Goal: Information Seeking & Learning: Learn about a topic

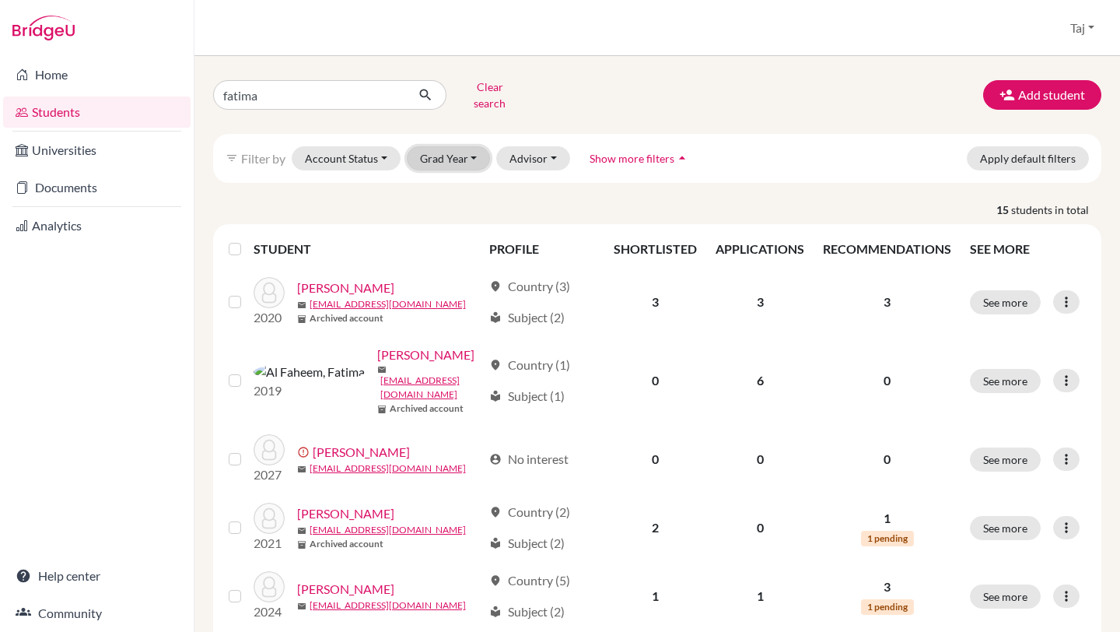
click at [429, 146] on button "Grad Year" at bounding box center [449, 158] width 84 height 24
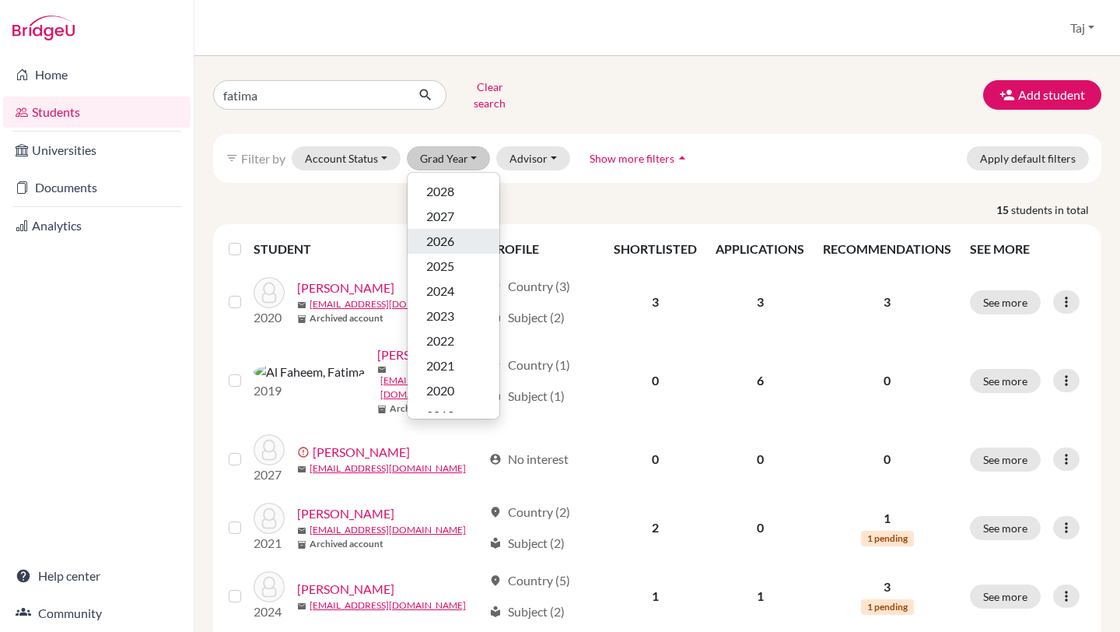
click at [442, 232] on span "2026" at bounding box center [440, 241] width 28 height 19
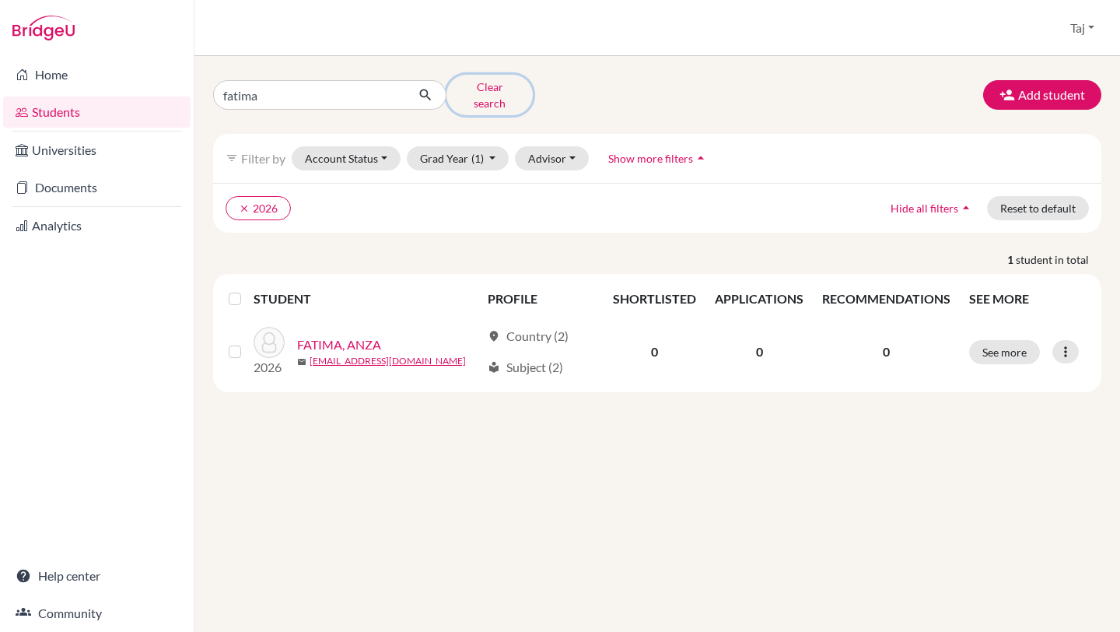
click at [501, 92] on button "Clear search" at bounding box center [490, 95] width 86 height 40
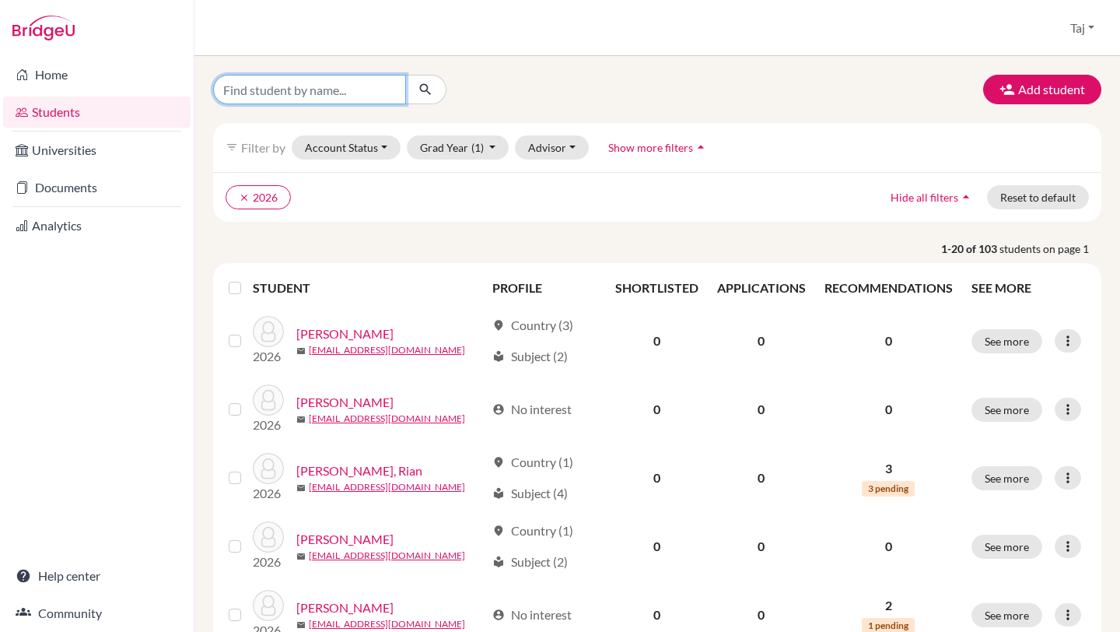
click at [334, 99] on input "Find student by name..." at bounding box center [309, 90] width 193 height 30
type input "read"
click button "submit" at bounding box center [425, 90] width 41 height 30
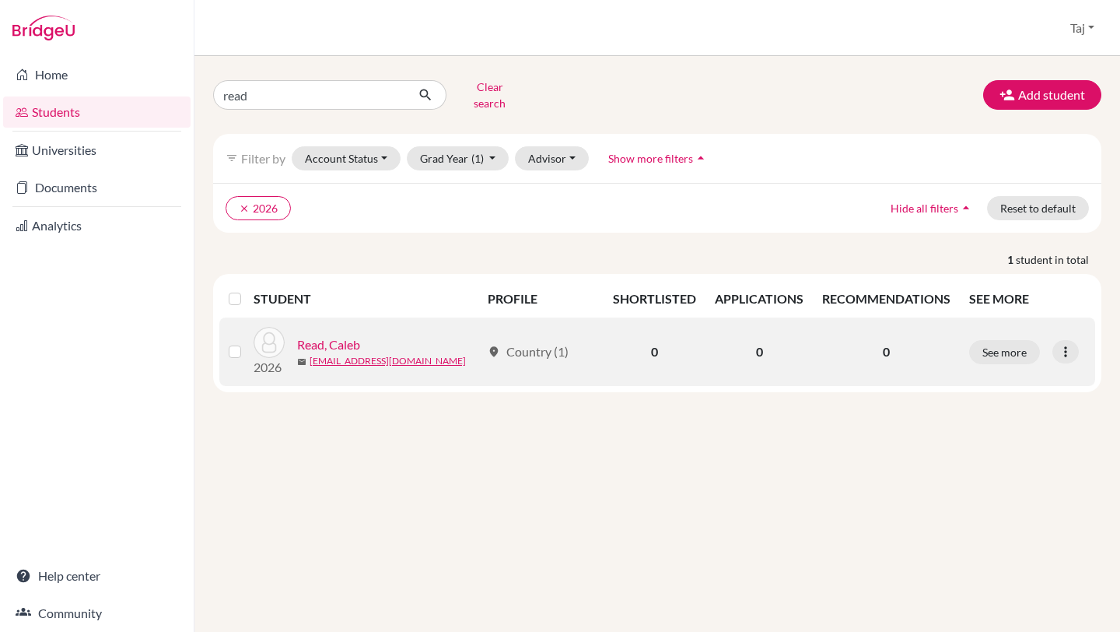
click at [345, 335] on link "Read, Caleb" at bounding box center [328, 344] width 63 height 19
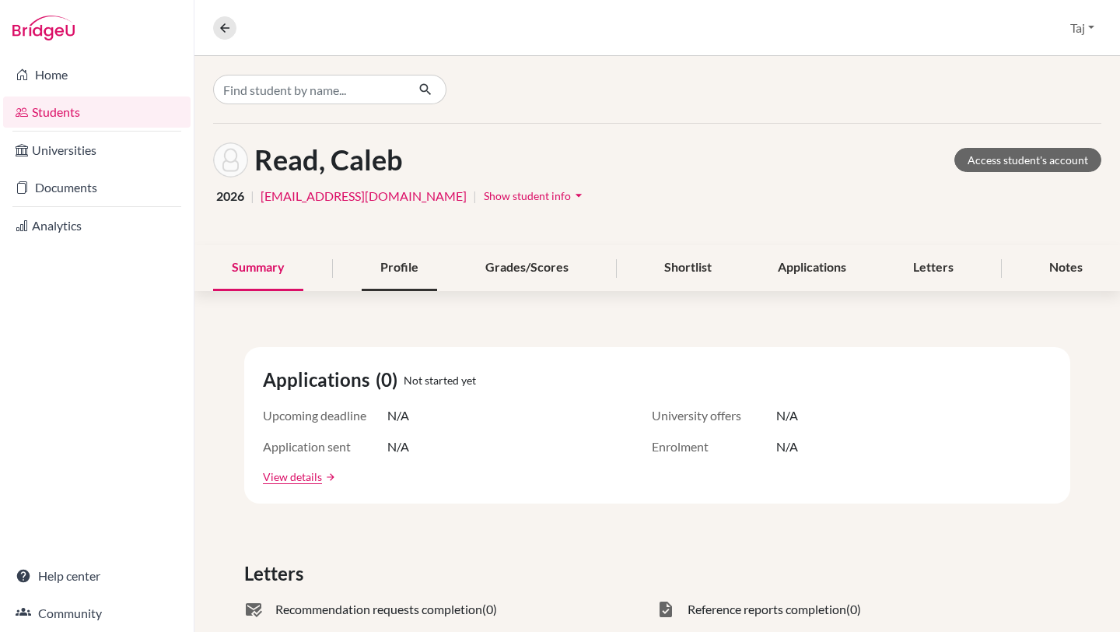
click at [406, 279] on div "Profile" at bounding box center [399, 268] width 75 height 46
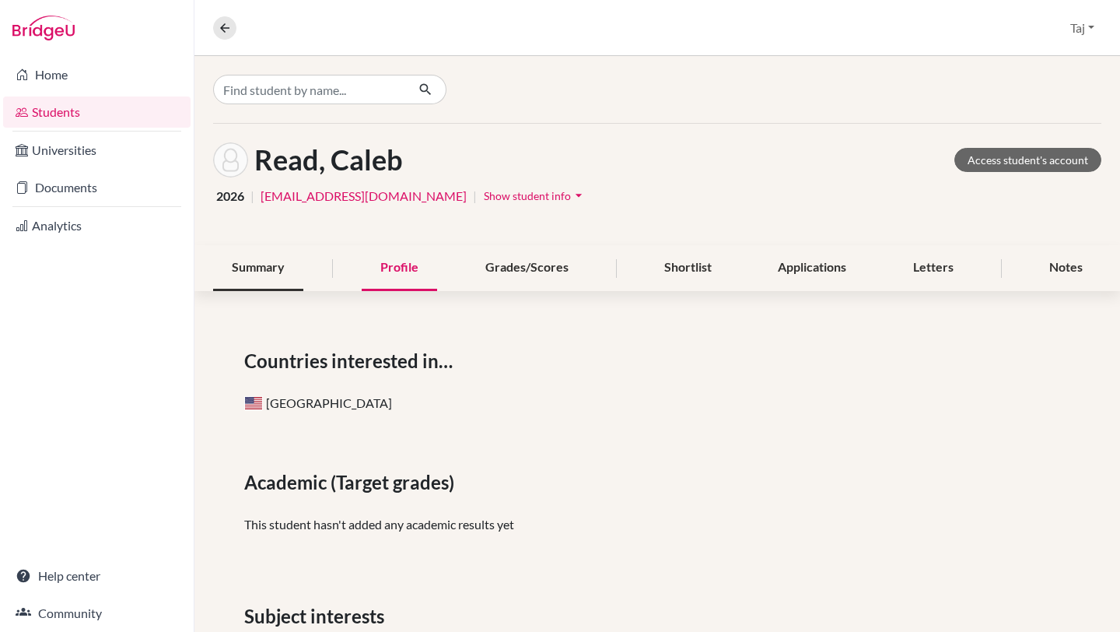
click at [278, 264] on div "Summary" at bounding box center [258, 268] width 90 height 46
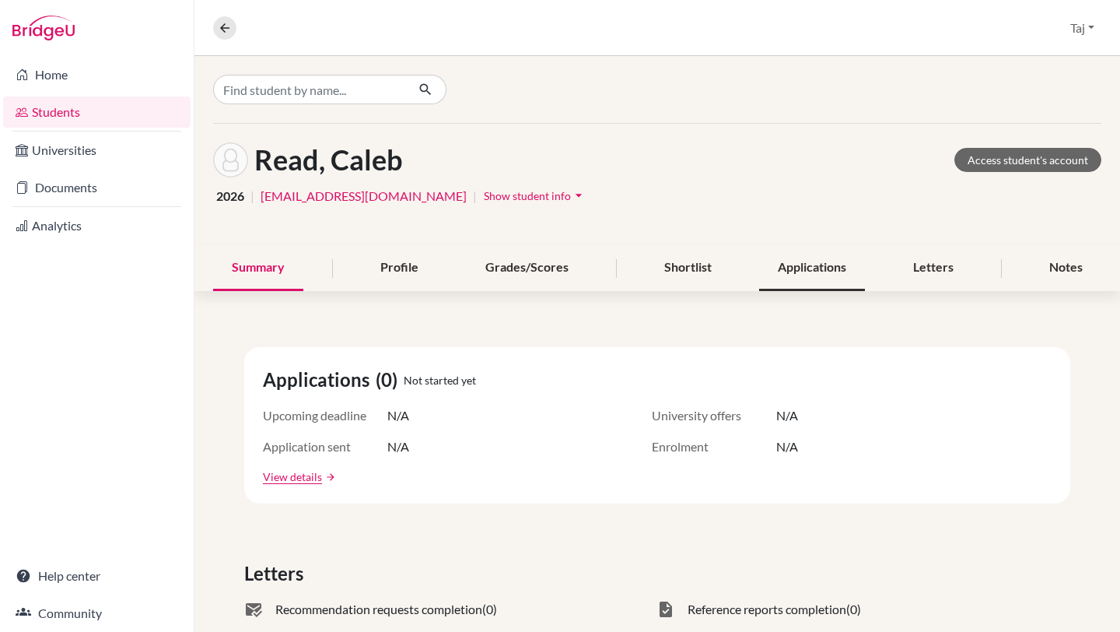
click at [793, 281] on div "Applications" at bounding box center [812, 268] width 106 height 46
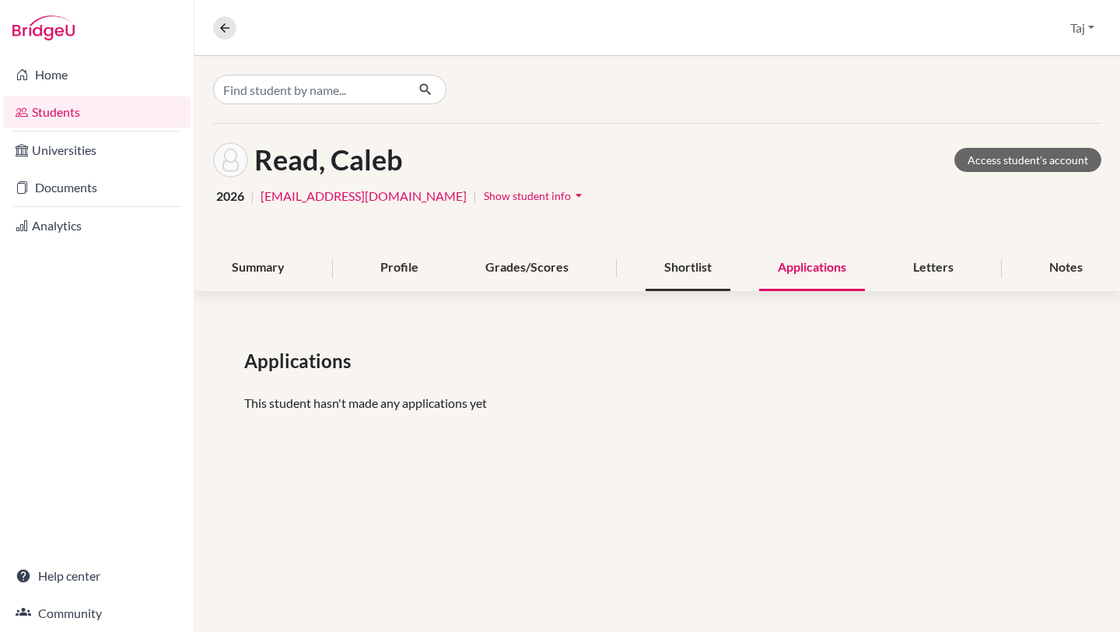
click at [692, 269] on div "Shortlist" at bounding box center [688, 268] width 85 height 46
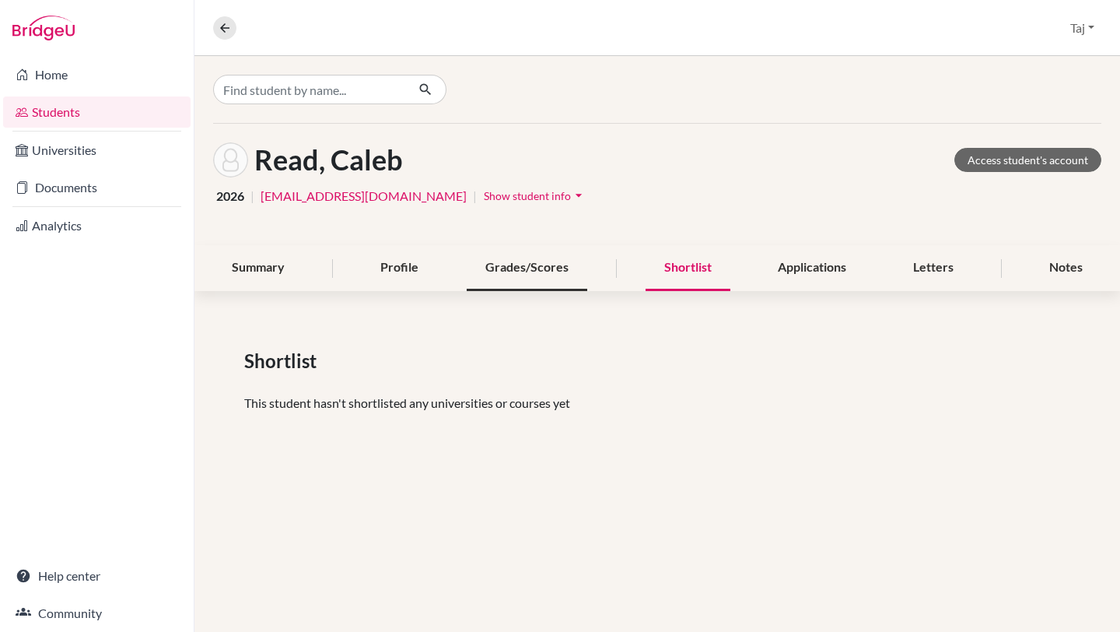
click at [567, 265] on div "Grades/Scores" at bounding box center [527, 268] width 121 height 46
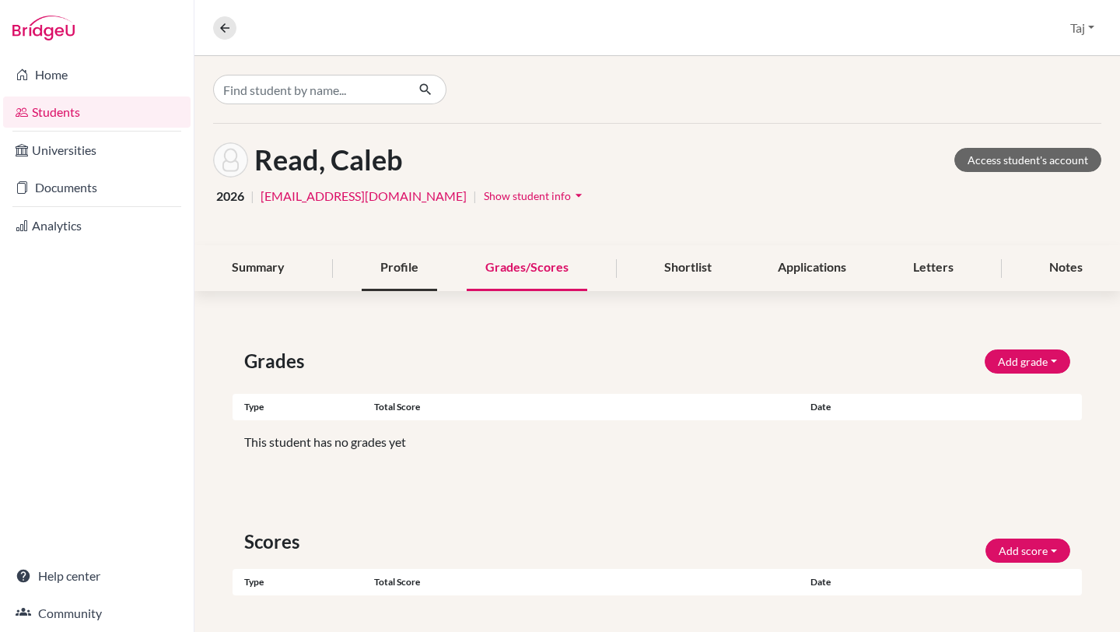
click at [419, 271] on div "Profile" at bounding box center [399, 268] width 75 height 46
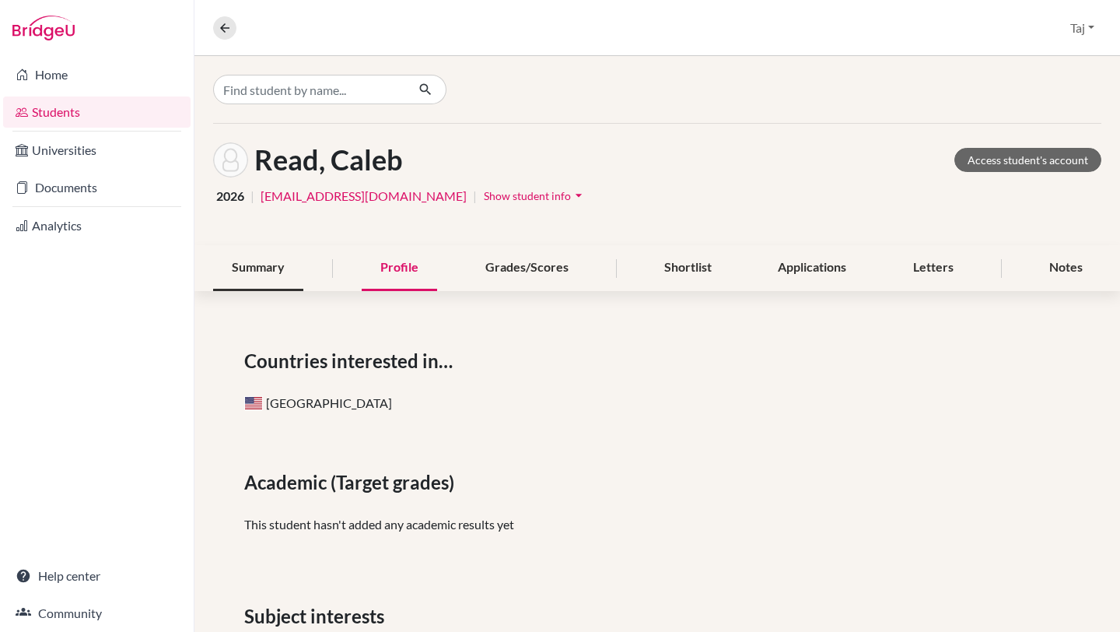
click at [281, 280] on div "Summary" at bounding box center [258, 268] width 90 height 46
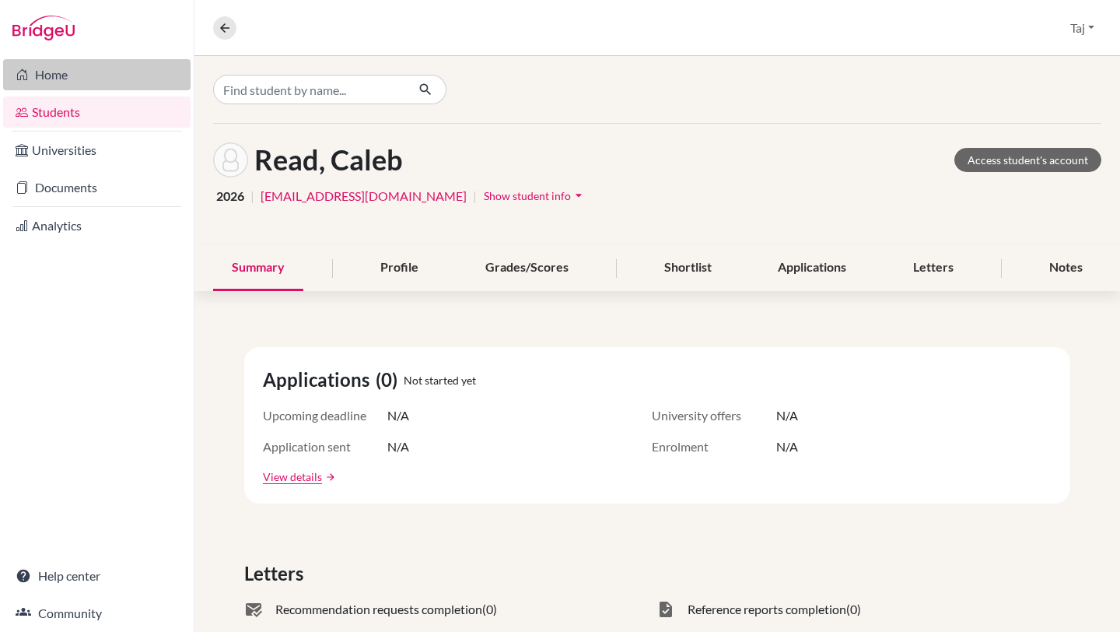
click at [80, 75] on link "Home" at bounding box center [96, 74] width 187 height 31
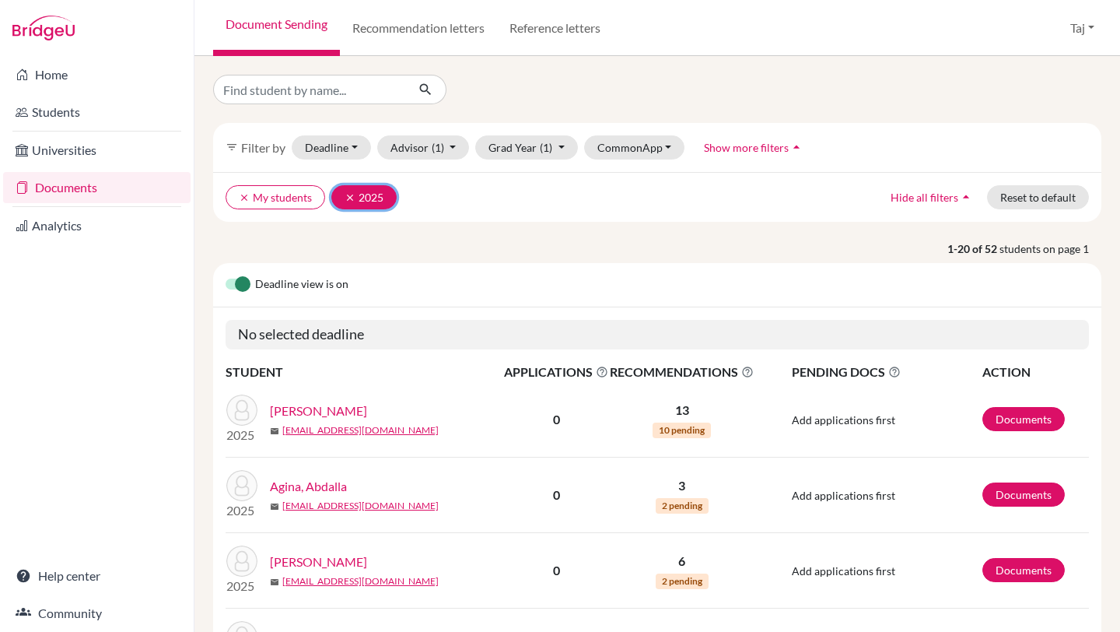
click at [342, 192] on button "clear 2025" at bounding box center [363, 197] width 65 height 24
click at [535, 141] on button "Grad Year" at bounding box center [517, 147] width 84 height 24
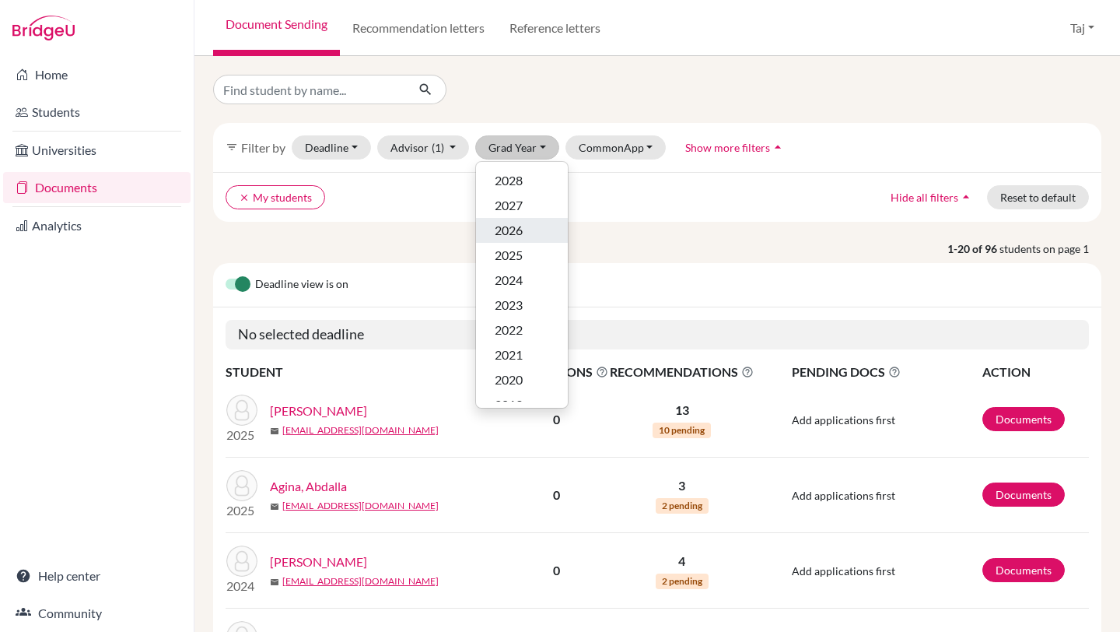
click at [513, 233] on span "2026" at bounding box center [509, 230] width 28 height 19
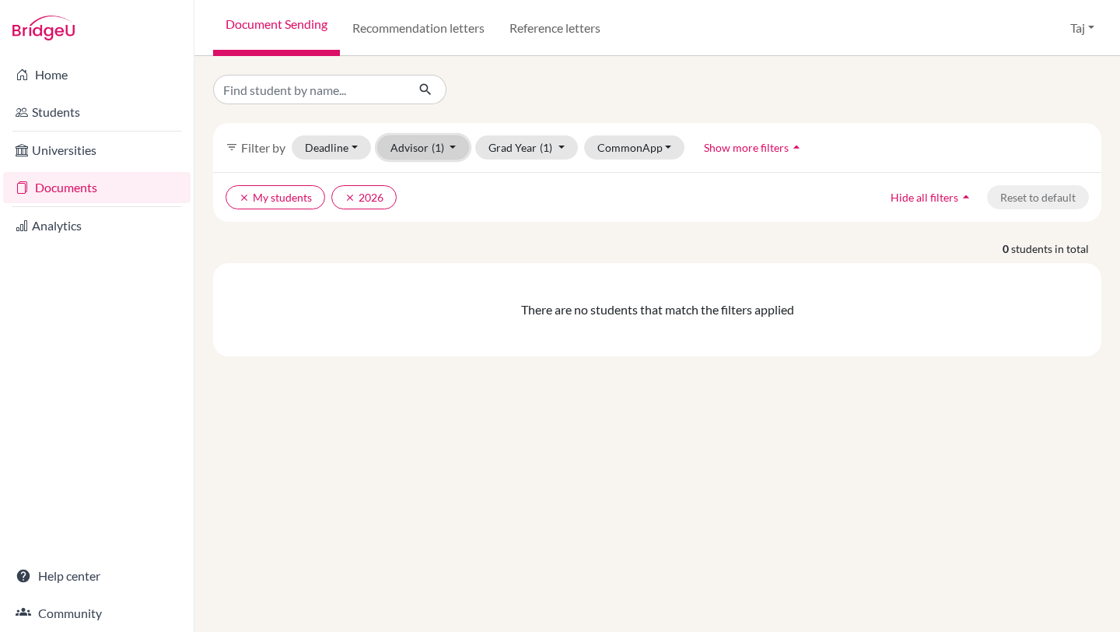
click at [418, 149] on button "Advisor (1)" at bounding box center [423, 147] width 93 height 24
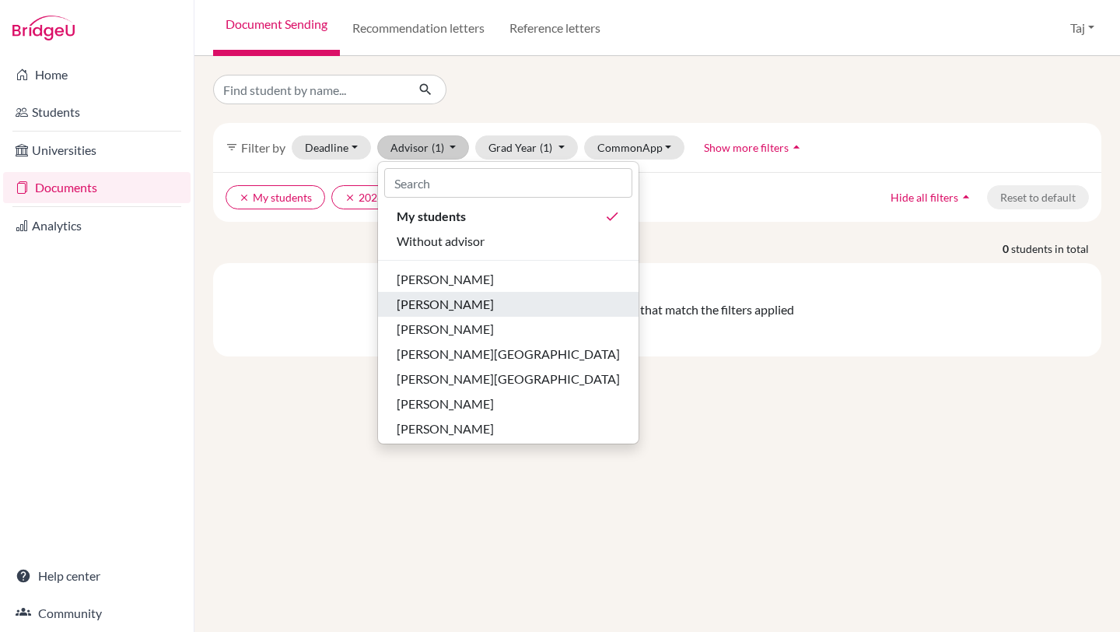
click at [433, 307] on span "[PERSON_NAME]" at bounding box center [445, 304] width 97 height 19
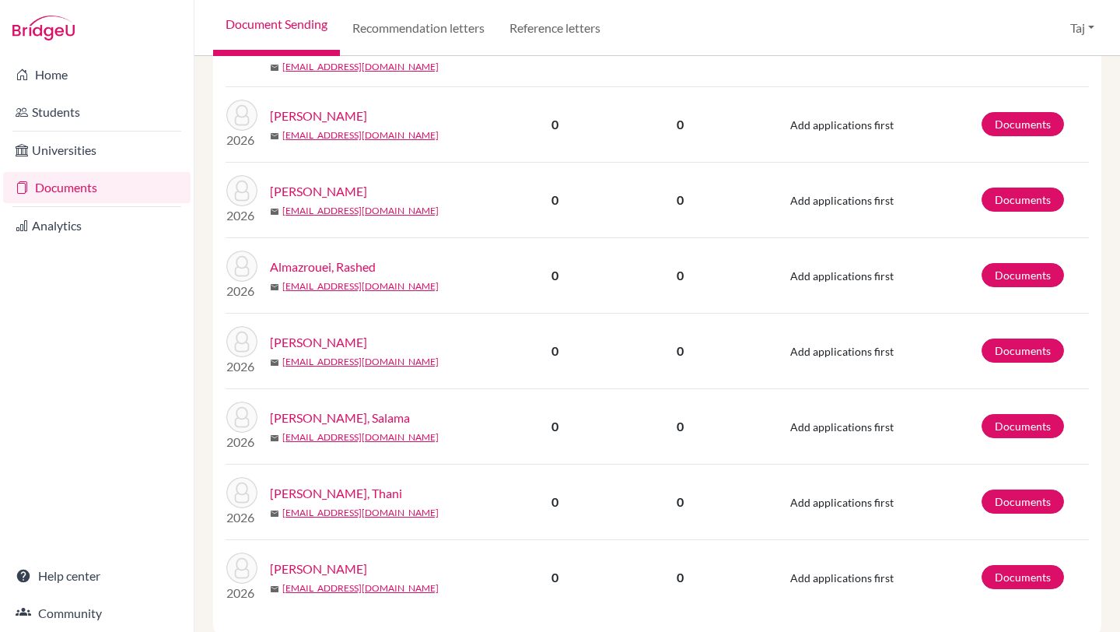
scroll to position [1660, 0]
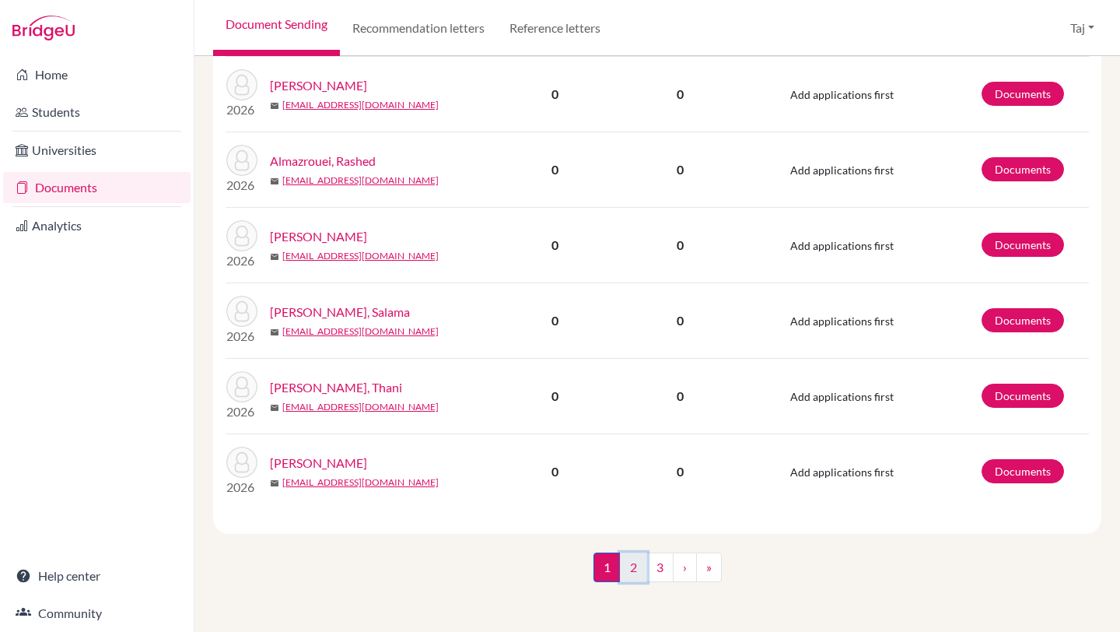
click at [632, 564] on link "2" at bounding box center [633, 567] width 27 height 30
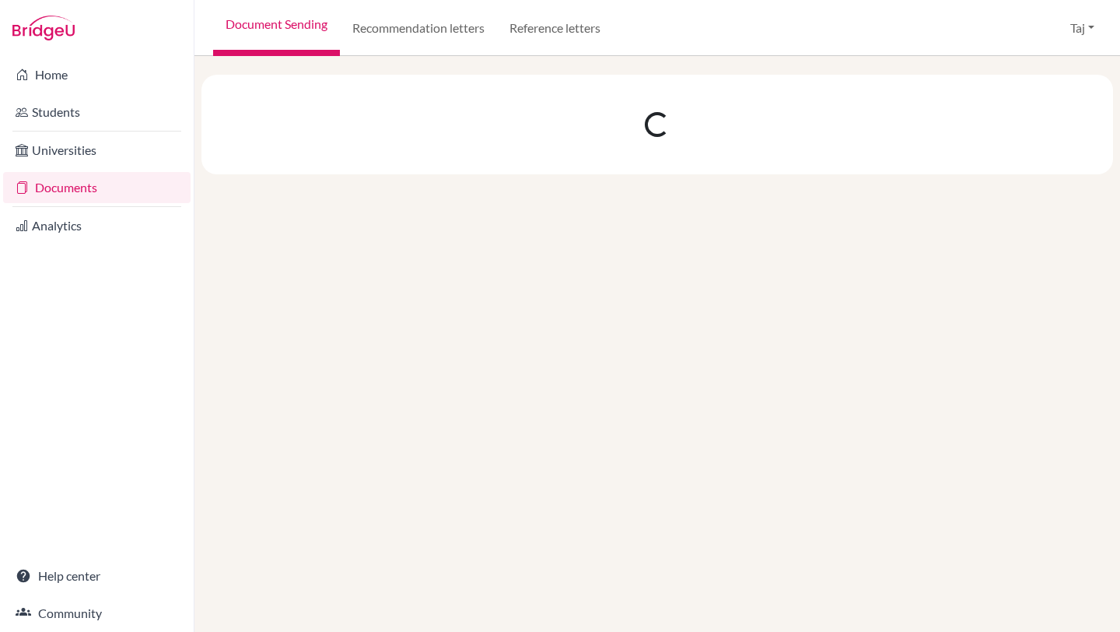
scroll to position [0, 0]
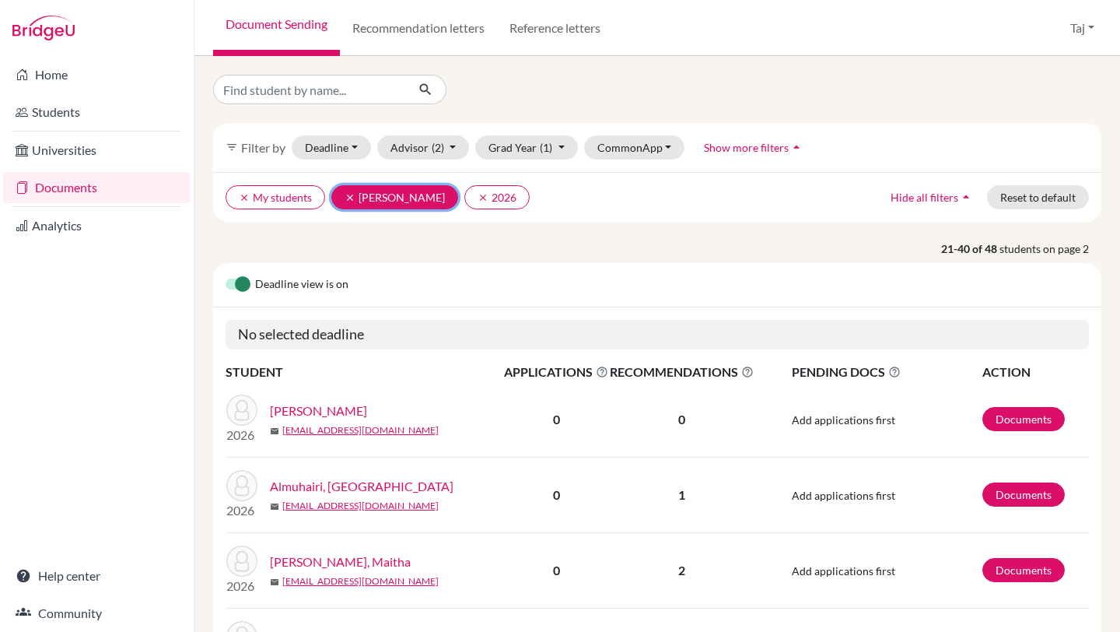
click at [347, 198] on icon "clear" at bounding box center [350, 197] width 11 height 11
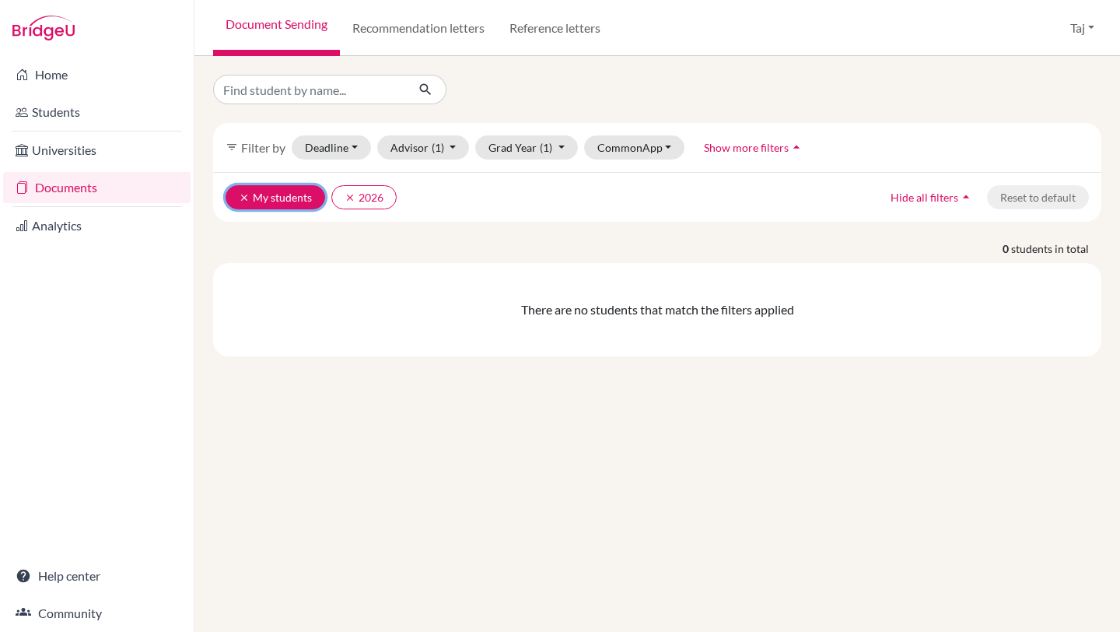
click at [247, 203] on button "clear My students" at bounding box center [276, 197] width 100 height 24
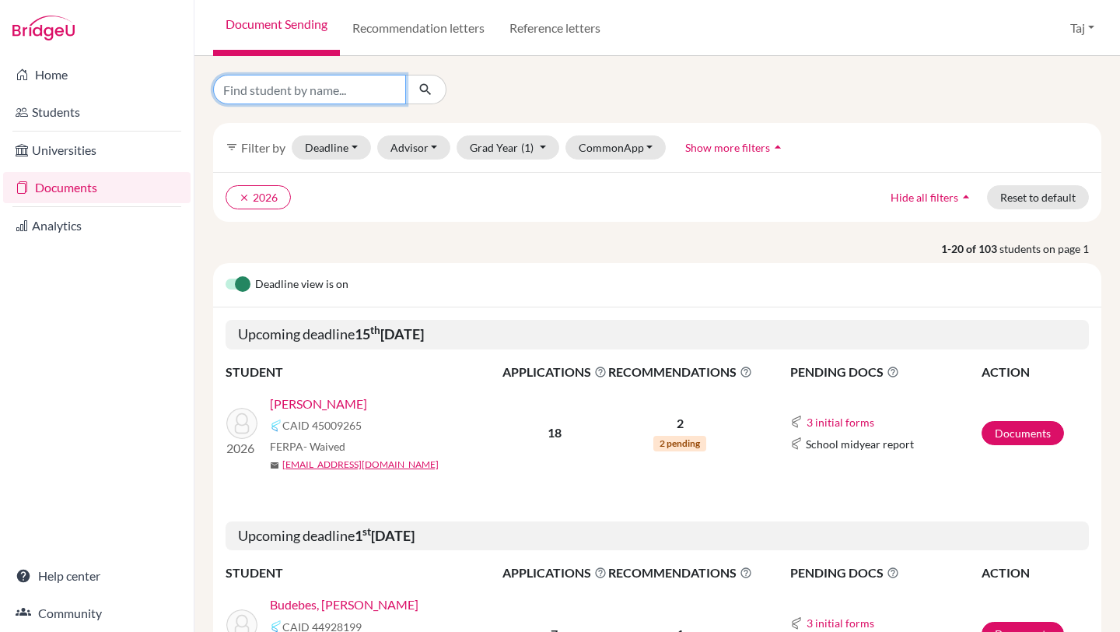
click at [317, 89] on input "Find student by name..." at bounding box center [309, 90] width 193 height 30
type input "caleb"
click button "submit" at bounding box center [425, 90] width 41 height 30
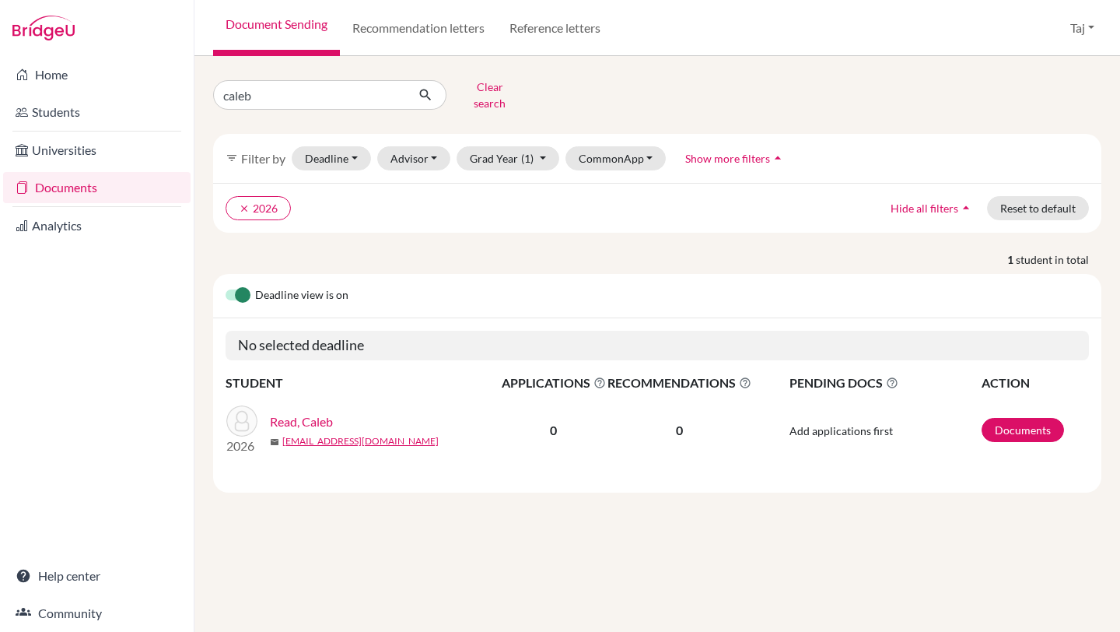
click at [317, 412] on link "Read, Caleb" at bounding box center [301, 421] width 63 height 19
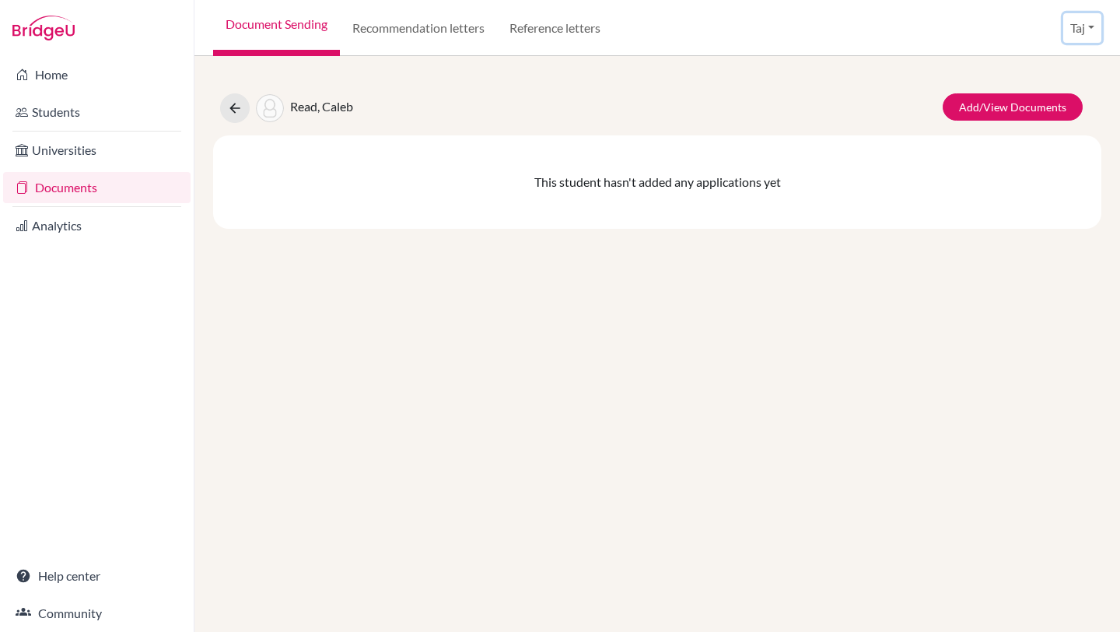
click at [1083, 20] on button "Taj" at bounding box center [1082, 28] width 38 height 30
click at [763, 242] on div "Read, Caleb Add/View Documents This student hasn't added any applications yet" at bounding box center [657, 344] width 926 height 576
click at [238, 108] on icon at bounding box center [235, 108] width 16 height 16
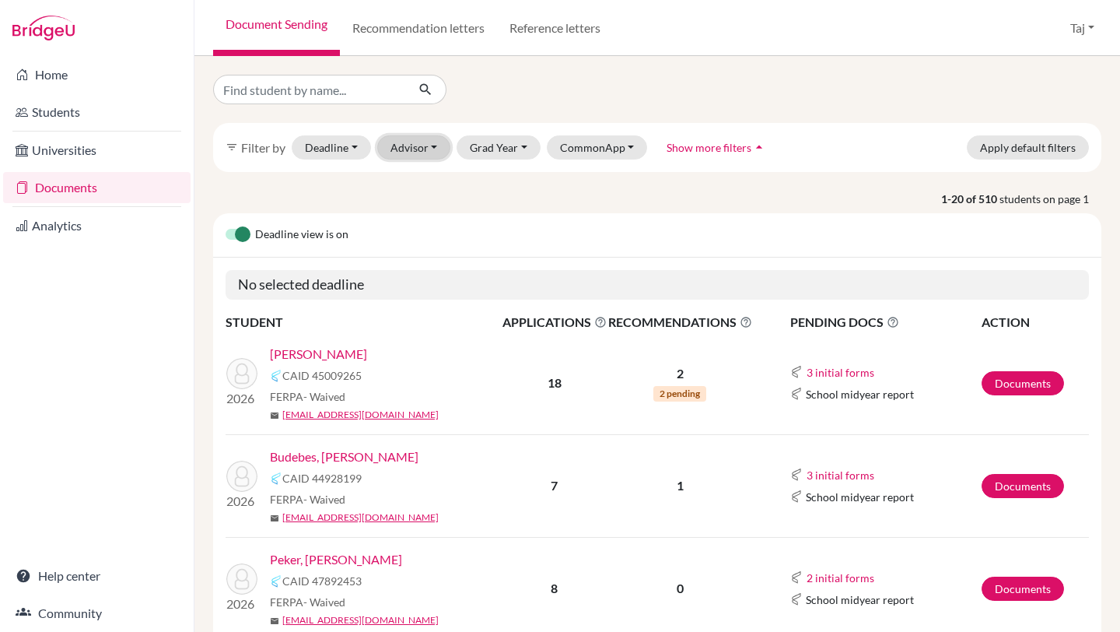
click at [429, 143] on button "Advisor" at bounding box center [414, 147] width 74 height 24
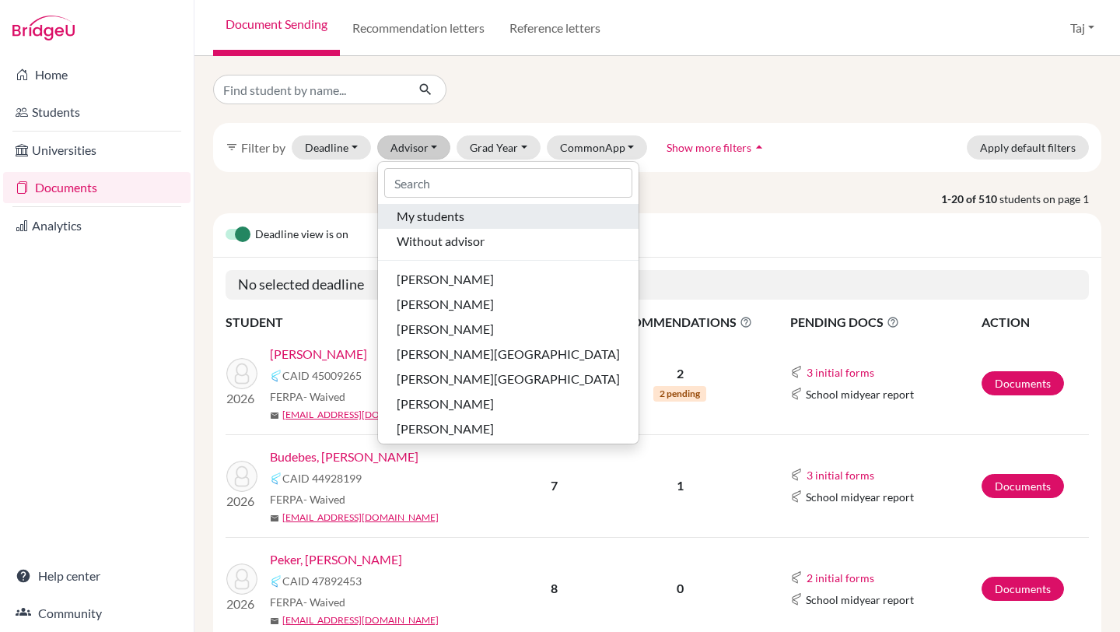
click at [445, 222] on span "My students" at bounding box center [431, 216] width 68 height 19
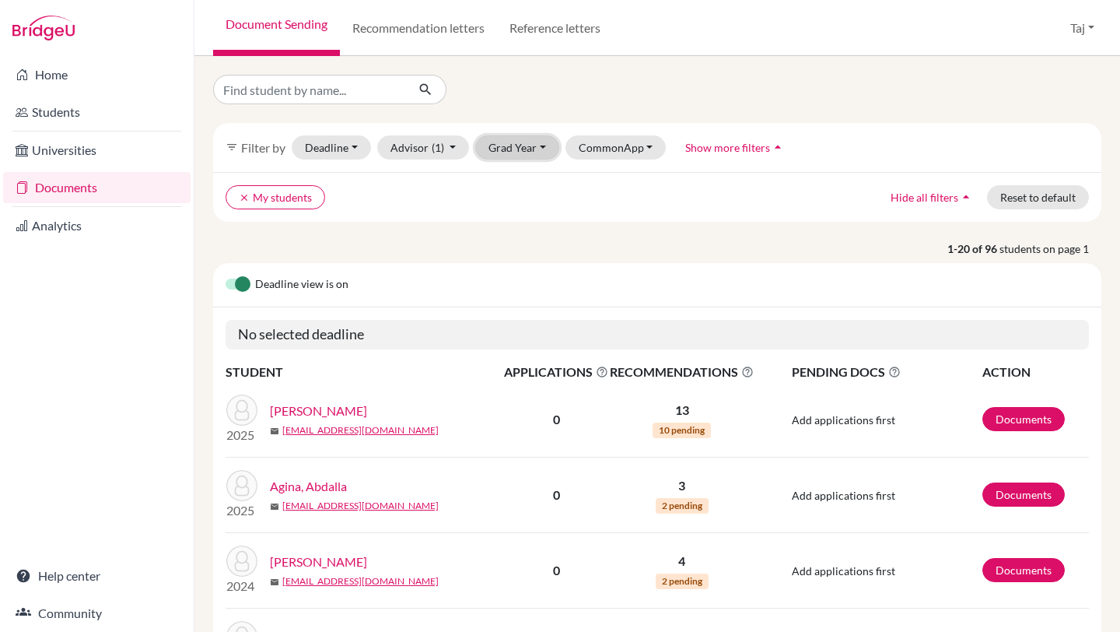
click at [506, 149] on button "Grad Year" at bounding box center [517, 147] width 84 height 24
click at [440, 263] on div "Deadline view is on" at bounding box center [657, 285] width 888 height 44
click at [513, 146] on button "Grad Year" at bounding box center [517, 147] width 84 height 24
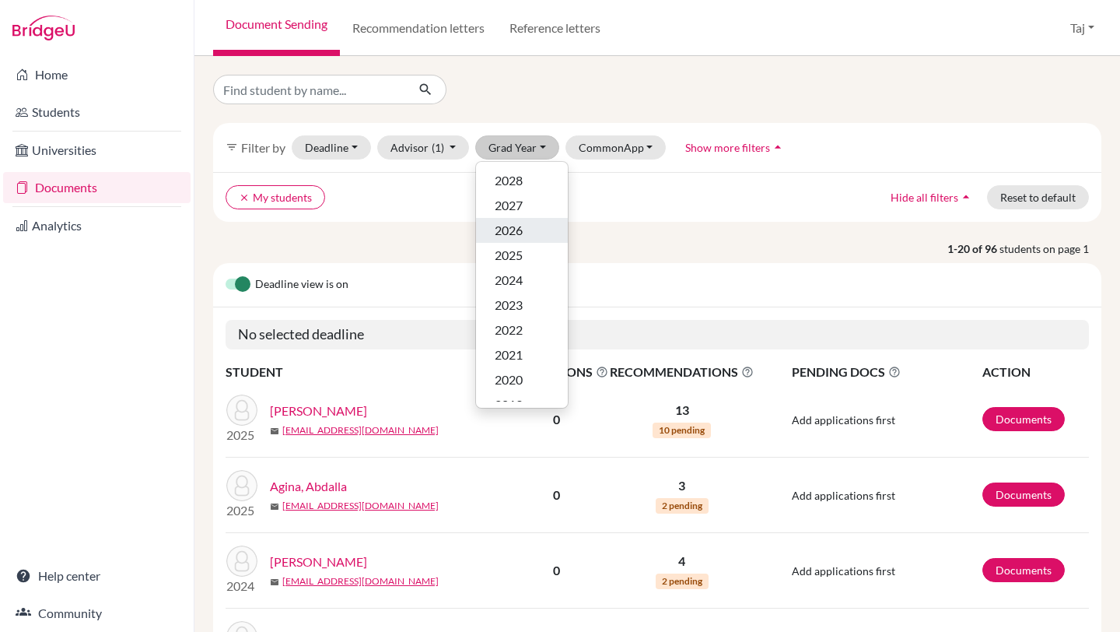
click at [515, 229] on span "2026" at bounding box center [509, 230] width 28 height 19
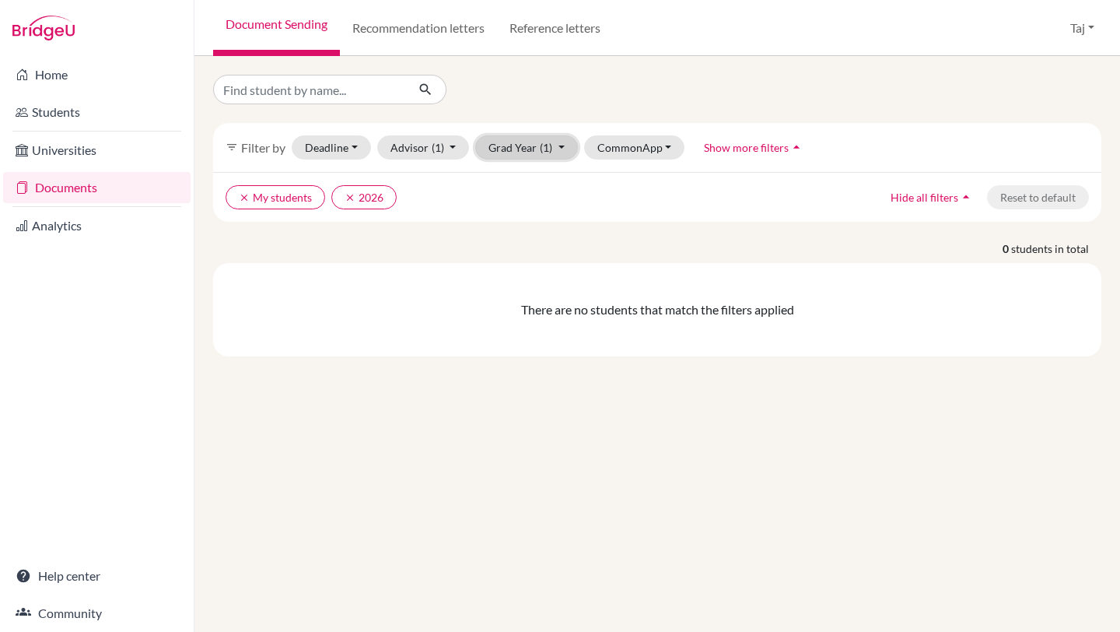
click at [518, 144] on button "Grad Year (1)" at bounding box center [526, 147] width 103 height 24
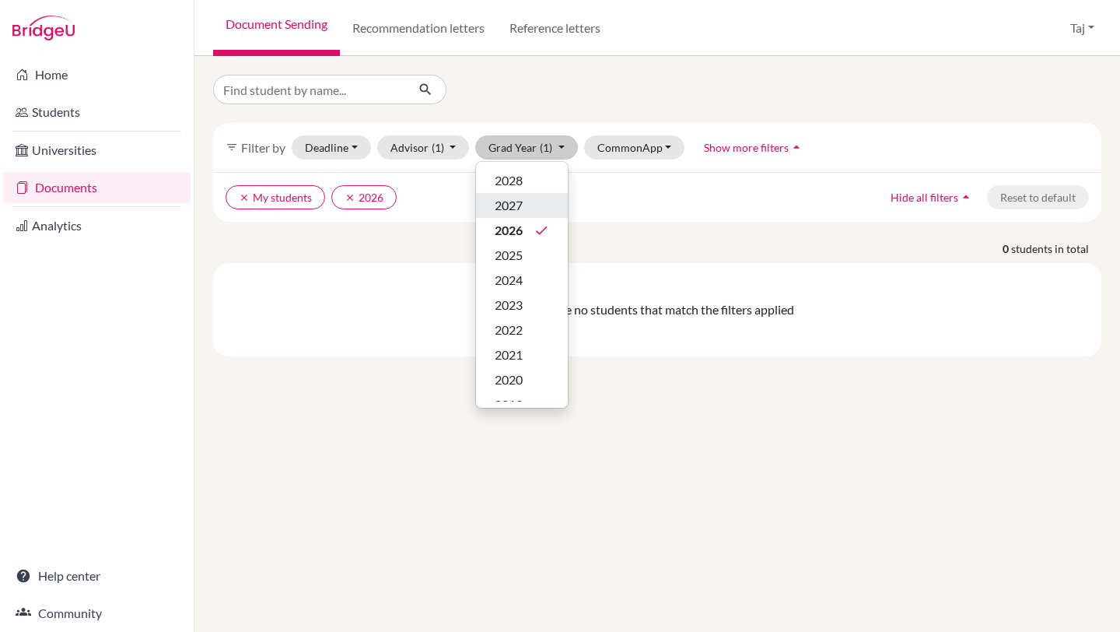
click at [517, 212] on span "2027" at bounding box center [509, 205] width 28 height 19
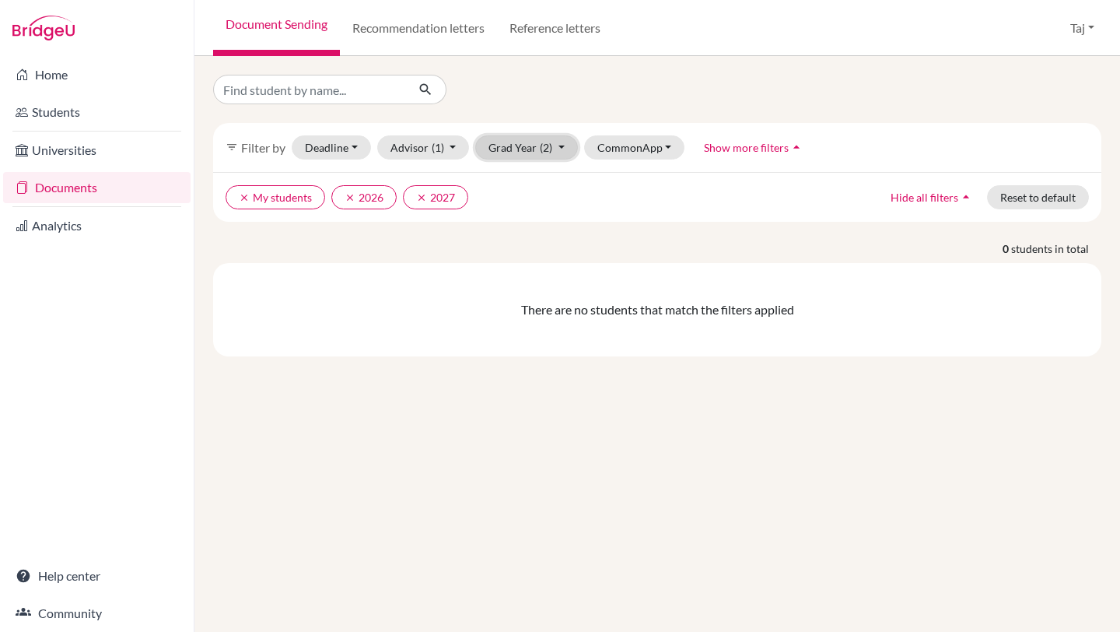
click at [551, 149] on span "(2)" at bounding box center [546, 147] width 12 height 13
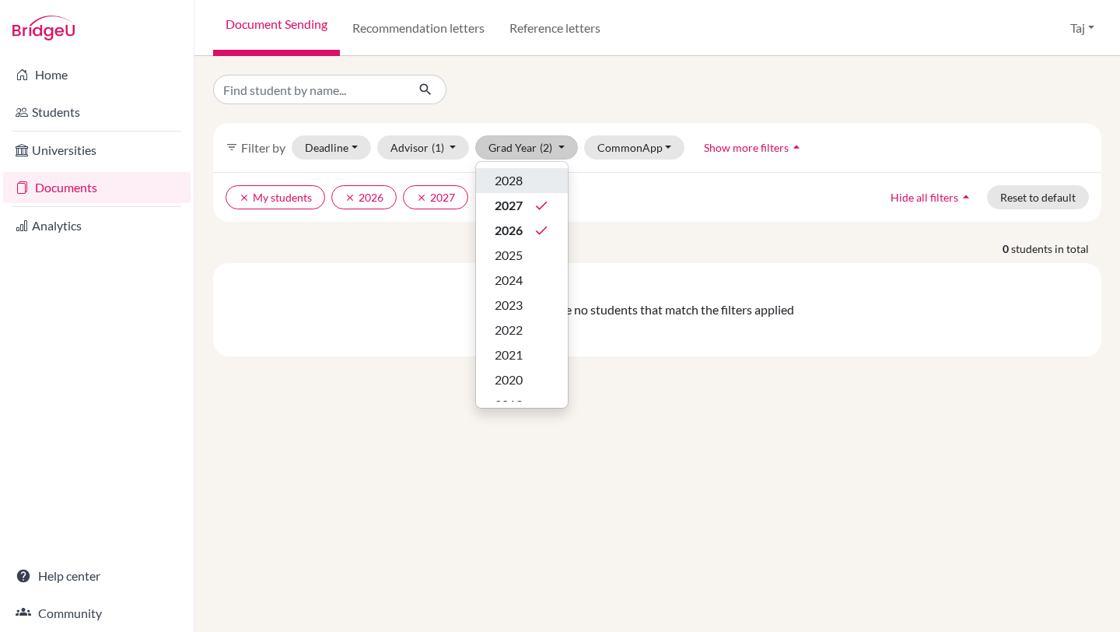
click at [534, 173] on div "2028" at bounding box center [522, 180] width 54 height 19
